Goal: Find specific page/section: Find specific page/section

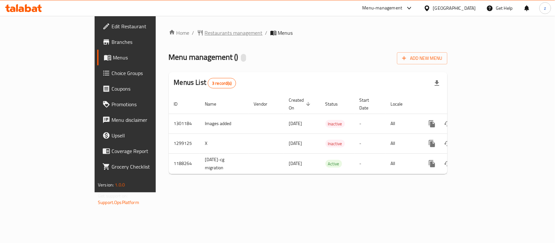
click at [205, 35] on span "Restaurants management" at bounding box center [234, 33] width 58 height 8
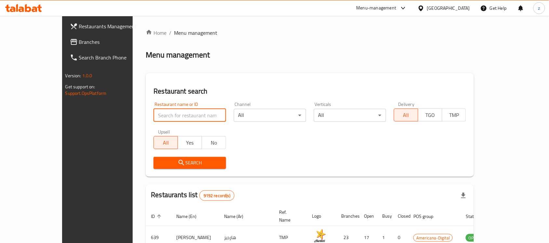
click at [154, 113] on input "search" at bounding box center [190, 115] width 72 height 13
paste input "8891"
type input "8891"
click at [154, 157] on button "Search" at bounding box center [190, 163] width 72 height 12
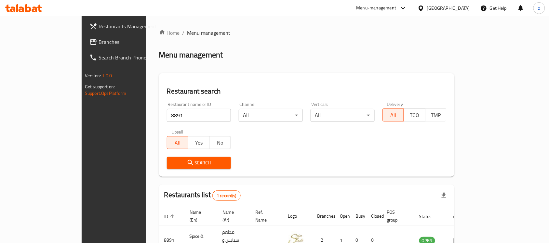
scroll to position [34, 0]
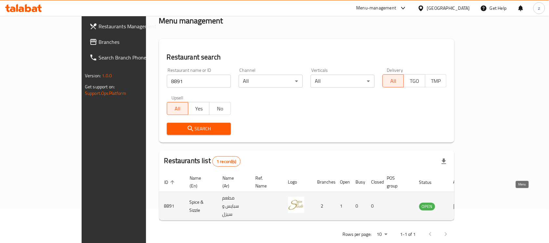
click at [466, 203] on link "enhanced table" at bounding box center [460, 207] width 12 height 8
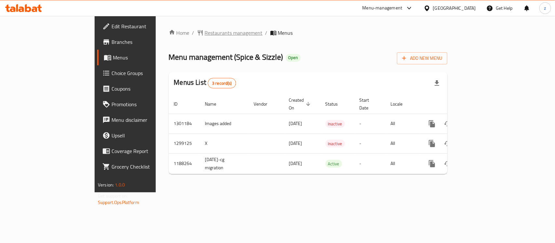
click at [205, 34] on span "Restaurants management" at bounding box center [234, 33] width 58 height 8
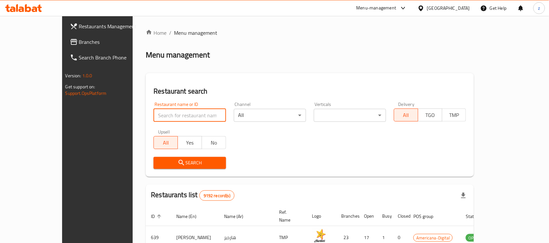
click at [170, 116] on input "search" at bounding box center [190, 115] width 72 height 13
paste input "8891"
type input "8891"
click at [172, 163] on span "Search" at bounding box center [190, 163] width 62 height 8
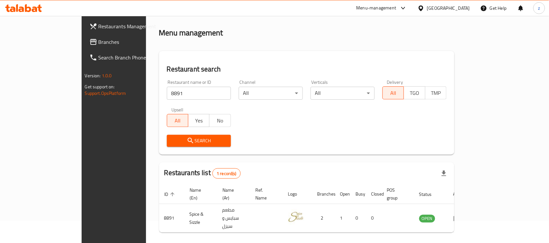
scroll to position [34, 0]
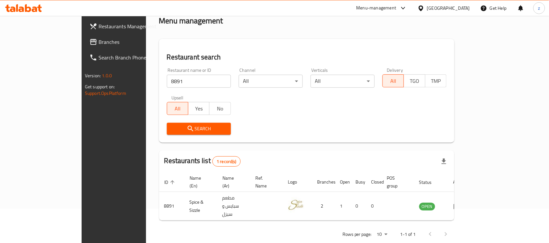
click at [454, 227] on div at bounding box center [438, 235] width 31 height 16
drag, startPoint x: 415, startPoint y: 162, endPoint x: 375, endPoint y: 167, distance: 40.6
click at [375, 167] on div "Restaurants list 1 record(s)" at bounding box center [306, 162] width 295 height 22
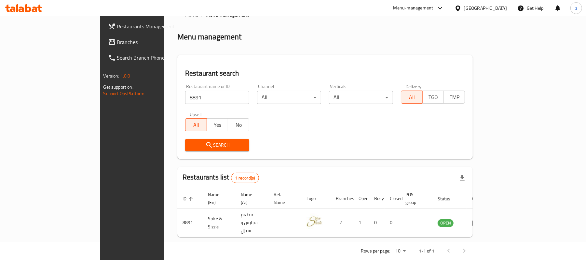
scroll to position [0, 0]
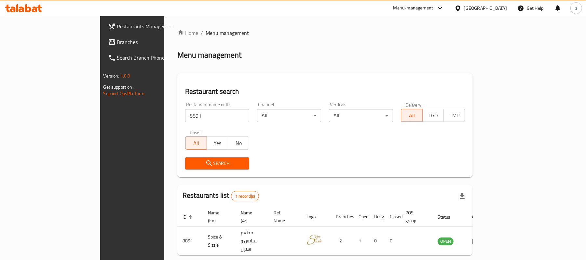
click at [218, 115] on input "8891" at bounding box center [217, 115] width 64 height 13
paste input "778161"
type input "778161"
click at [190, 162] on span "Search" at bounding box center [217, 163] width 54 height 8
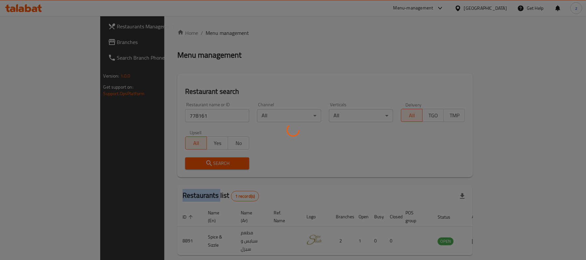
click at [175, 162] on div at bounding box center [293, 130] width 586 height 260
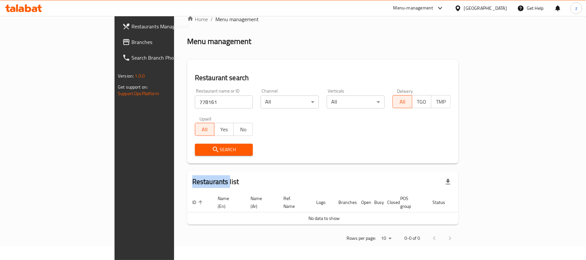
scroll to position [7, 0]
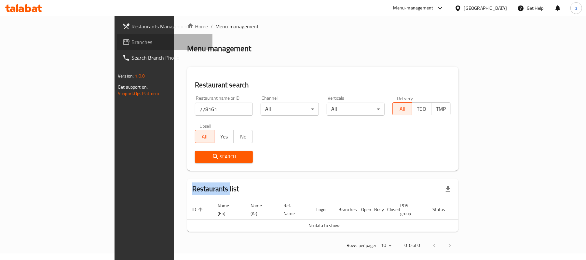
click at [131, 42] on span "Branches" at bounding box center [169, 42] width 76 height 8
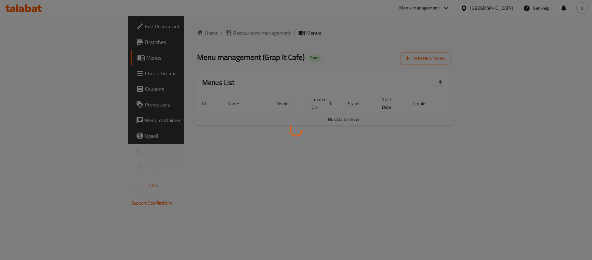
click at [340, 27] on div at bounding box center [296, 130] width 592 height 260
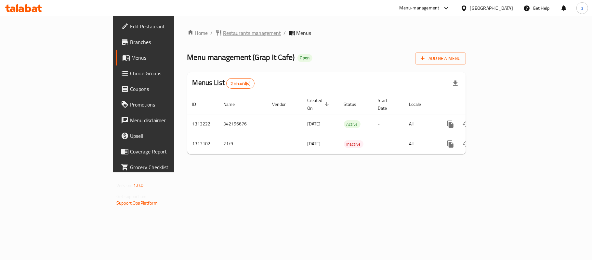
click at [224, 33] on span "Restaurants management" at bounding box center [253, 33] width 58 height 8
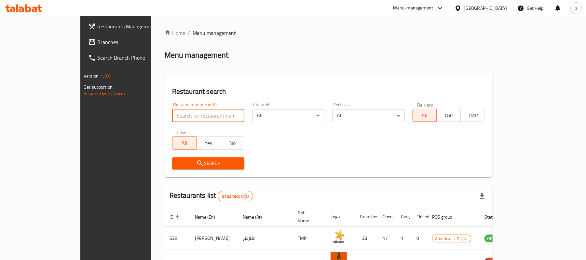
click at [172, 114] on input "search" at bounding box center [208, 115] width 72 height 13
paste input "706380"
type input "706380"
click at [177, 162] on span "Search" at bounding box center [208, 163] width 62 height 8
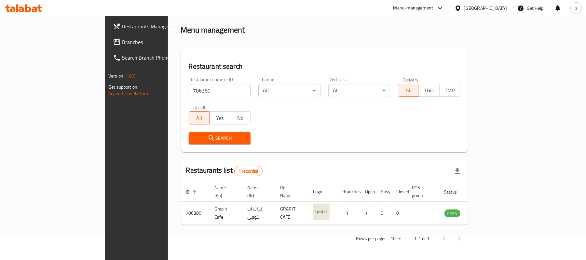
scroll to position [18, 0]
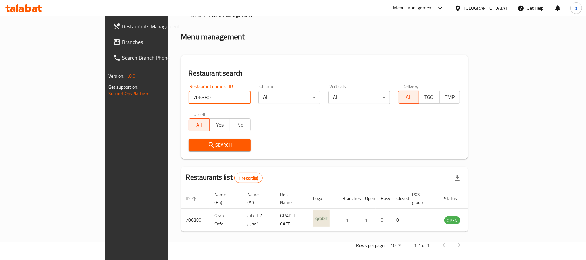
click at [219, 97] on input "706380" at bounding box center [220, 97] width 62 height 13
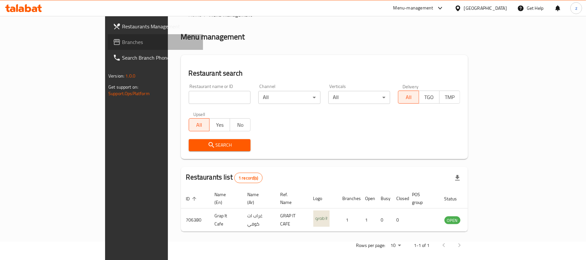
click at [108, 42] on link "Branches" at bounding box center [155, 42] width 95 height 16
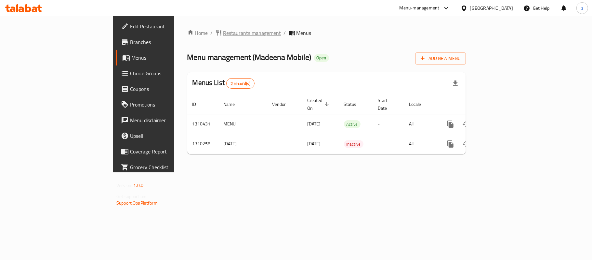
click at [224, 32] on span "Restaurants management" at bounding box center [253, 33] width 58 height 8
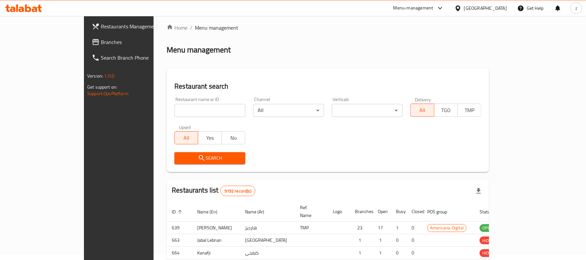
scroll to position [7, 0]
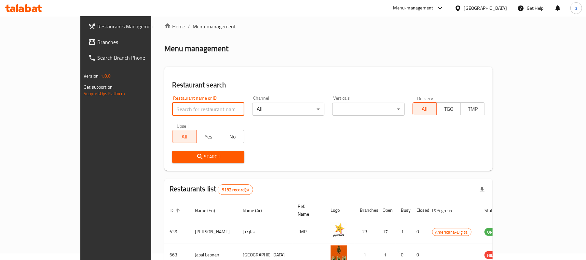
click at [173, 110] on input "search" at bounding box center [208, 108] width 72 height 13
paste input "705322"
type input "705322"
click at [184, 153] on span "Search" at bounding box center [208, 157] width 62 height 8
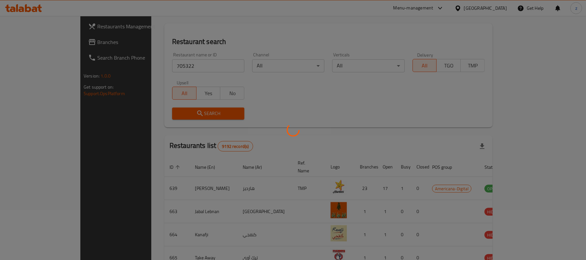
scroll to position [18, 0]
